Goal: Navigation & Orientation: Find specific page/section

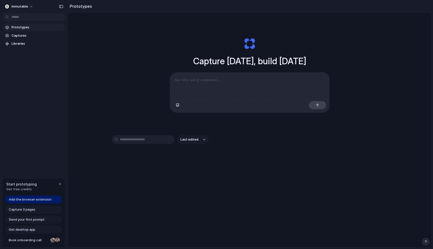
click at [312, 158] on div "Last edited" at bounding box center [250, 157] width 276 height 44
click at [68, 42] on main "Capture [DATE], build [DATE] Clone web app Clone screenshot Start from existing…" at bounding box center [250, 130] width 364 height 235
click at [25, 10] on div "immutable" at bounding box center [34, 6] width 68 height 12
click at [24, 7] on span "immutable" at bounding box center [20, 6] width 17 height 5
click at [25, 7] on div "Settings Invite members Change theme Sign out" at bounding box center [216, 124] width 433 height 249
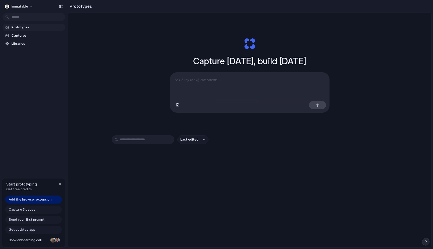
click at [74, 9] on h2 "Prototypes" at bounding box center [80, 6] width 24 height 6
click at [64, 8] on button "button" at bounding box center [61, 7] width 8 height 8
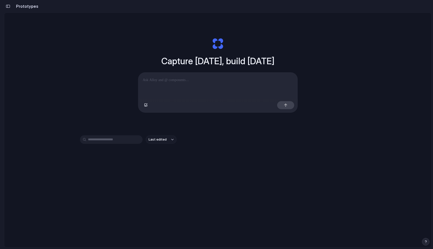
click at [15, 7] on h2 "Prototypes" at bounding box center [26, 6] width 24 height 6
click at [11, 6] on button "button" at bounding box center [8, 6] width 8 height 8
